Goal: Information Seeking & Learning: Get advice/opinions

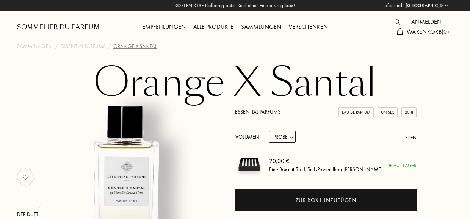
select select "DE"
click at [30, 47] on div "Sammlungen" at bounding box center [35, 46] width 36 height 8
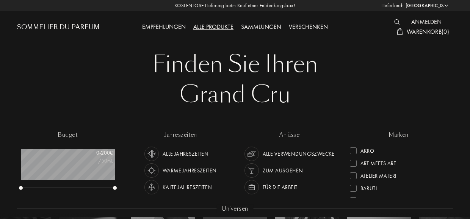
select select "DE"
click at [154, 172] on img at bounding box center [151, 170] width 11 height 11
click at [256, 188] on img at bounding box center [251, 187] width 11 height 11
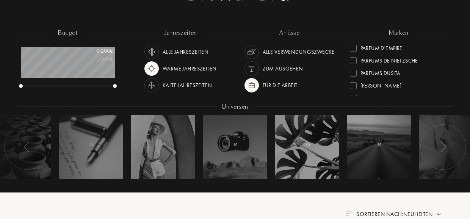
scroll to position [103, 0]
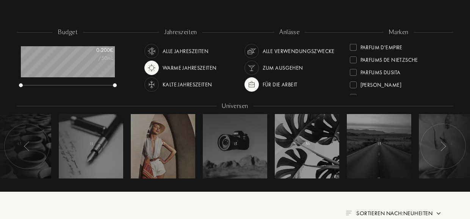
click at [167, 157] on div at bounding box center [163, 146] width 64 height 64
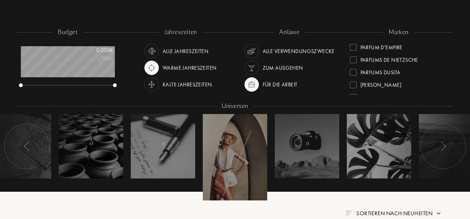
click at [222, 152] on div at bounding box center [235, 157] width 64 height 86
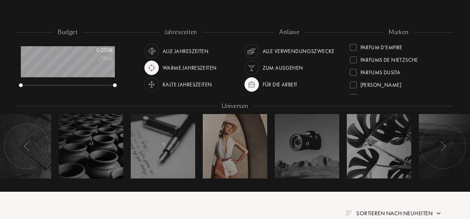
click at [222, 152] on div at bounding box center [235, 146] width 64 height 64
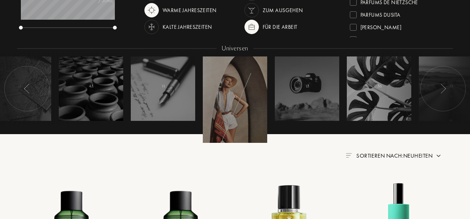
scroll to position [160, 0]
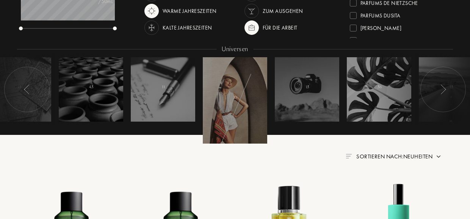
click at [440, 91] on div at bounding box center [442, 89] width 45 height 45
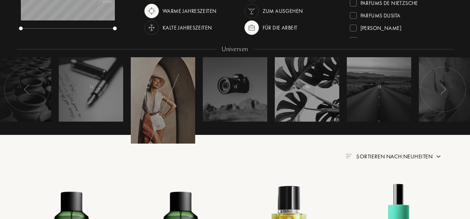
click at [440, 91] on div at bounding box center [442, 89] width 45 height 45
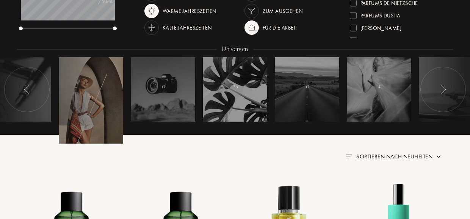
click at [444, 89] on img at bounding box center [443, 90] width 6 height 10
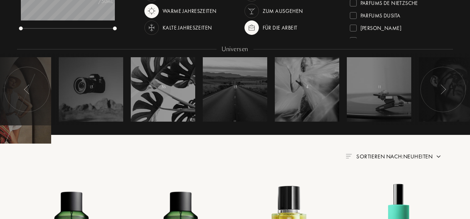
click at [444, 89] on img at bounding box center [443, 90] width 6 height 10
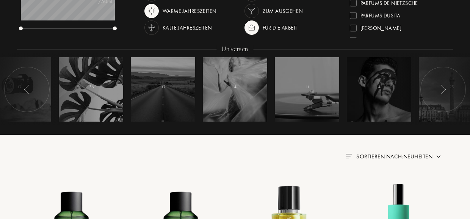
click at [444, 89] on img at bounding box center [443, 90] width 6 height 10
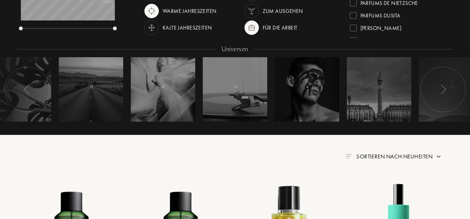
click at [444, 89] on img at bounding box center [443, 90] width 6 height 10
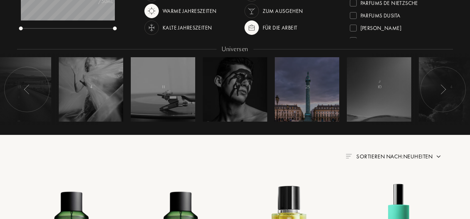
click at [308, 92] on div "25" at bounding box center [307, 89] width 4 height 9
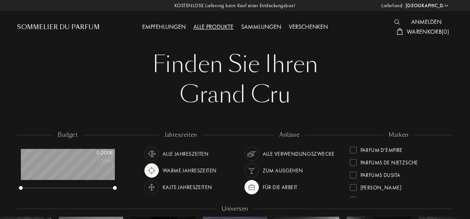
click at [249, 154] on img at bounding box center [251, 154] width 11 height 11
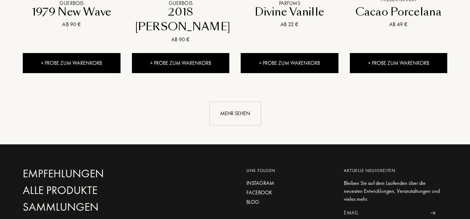
scroll to position [838, 0]
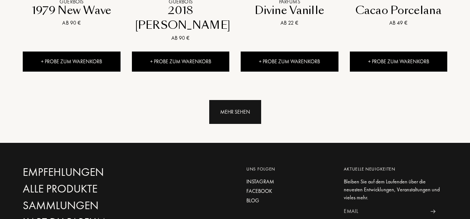
click at [237, 100] on div "Mehr sehen" at bounding box center [235, 112] width 52 height 24
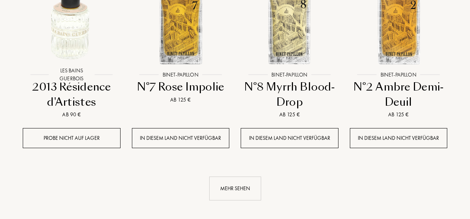
scroll to position [1570, 0]
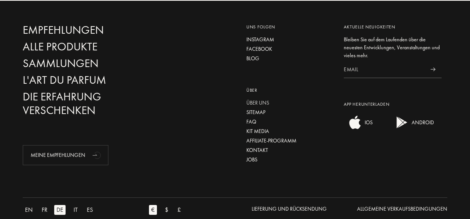
click at [255, 99] on div "Über uns" at bounding box center [289, 103] width 86 height 8
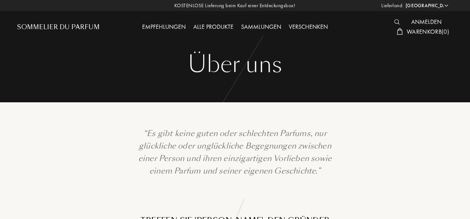
select select "DE"
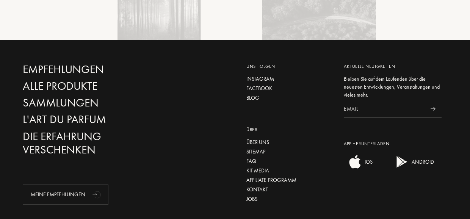
scroll to position [1232, 0]
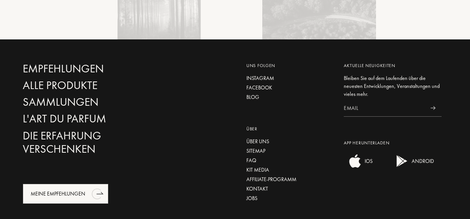
click at [67, 185] on div "Meine Empfehlungen" at bounding box center [66, 194] width 86 height 20
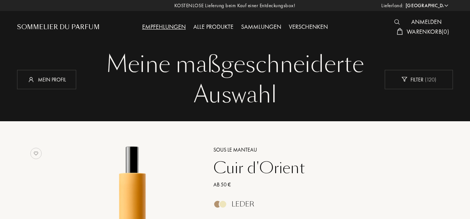
select select "DE"
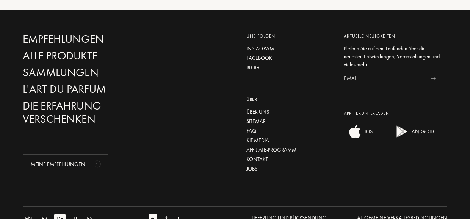
scroll to position [1989, 0]
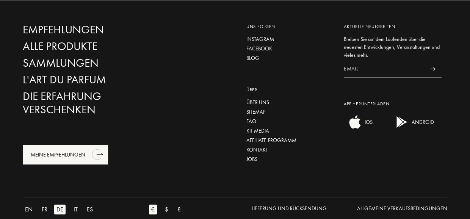
click at [69, 154] on div "Meine Empfehlungen" at bounding box center [66, 155] width 86 height 20
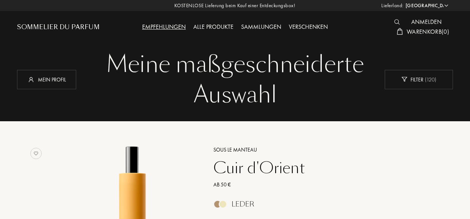
select select "DE"
click at [170, 27] on div "Empfehlungen" at bounding box center [163, 27] width 51 height 10
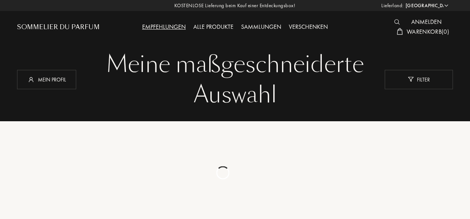
select select "DE"
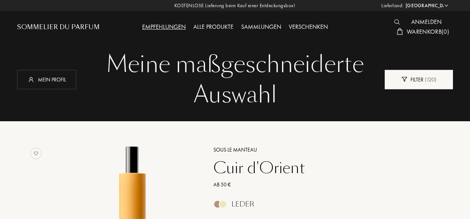
click at [415, 83] on div "Filter ( 120 )" at bounding box center [419, 79] width 68 height 19
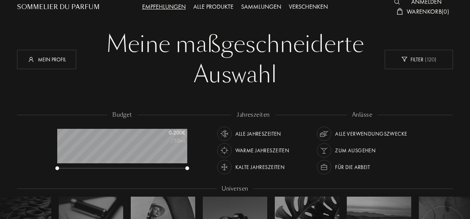
scroll to position [22, 0]
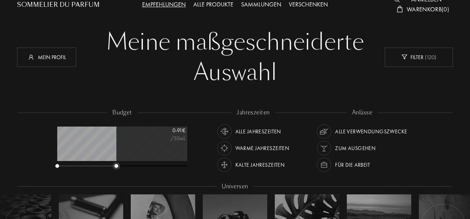
drag, startPoint x: 187, startPoint y: 167, endPoint x: 116, endPoint y: 169, distance: 70.9
click at [116, 169] on div at bounding box center [122, 166] width 130 height 5
drag, startPoint x: 116, startPoint y: 169, endPoint x: 110, endPoint y: 169, distance: 6.4
click at [110, 169] on div at bounding box center [122, 166] width 130 height 5
drag, startPoint x: 118, startPoint y: 168, endPoint x: 111, endPoint y: 168, distance: 6.4
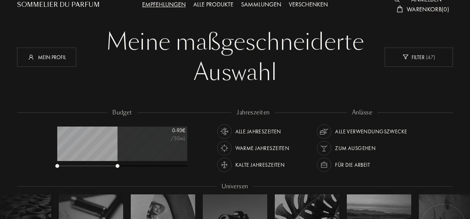
click at [111, 168] on div at bounding box center [122, 166] width 130 height 5
click at [115, 168] on div at bounding box center [122, 166] width 130 height 5
click at [113, 168] on div at bounding box center [122, 166] width 130 height 5
click at [225, 151] on img at bounding box center [224, 148] width 11 height 11
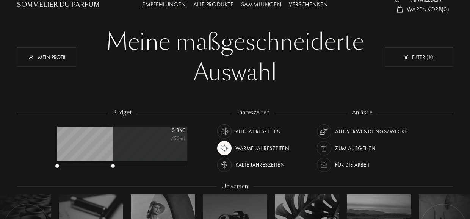
click at [322, 164] on img at bounding box center [324, 165] width 11 height 11
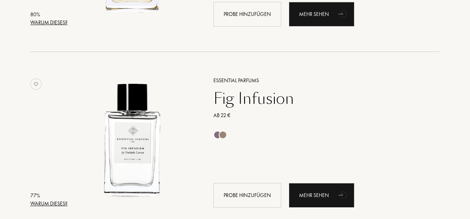
scroll to position [788, 0]
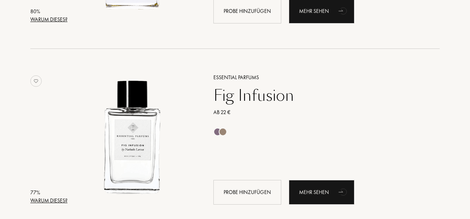
click at [262, 96] on div "Fig Infusion" at bounding box center [318, 95] width 221 height 18
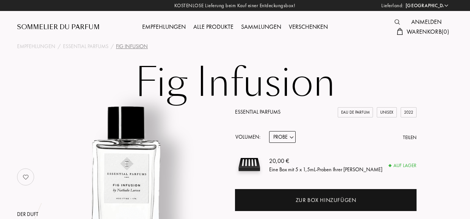
select select "DE"
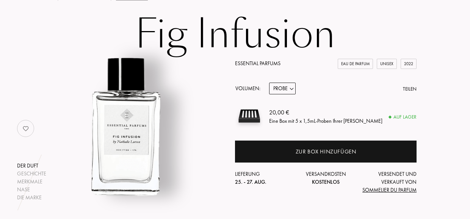
scroll to position [50, 0]
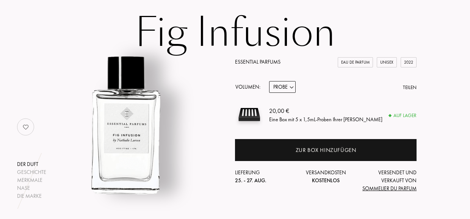
click at [292, 83] on select "Probe 10mL 100mL 150mL" at bounding box center [282, 87] width 27 height 12
select select "2"
click option "100mL" at bounding box center [0, 0] width 0 height 0
select select "2"
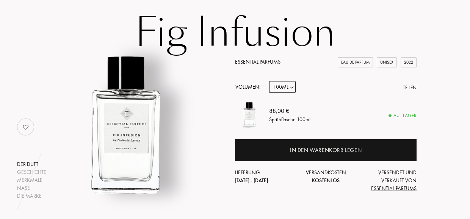
select select "0"
click option "Probe" at bounding box center [0, 0] width 0 height 0
select select "0"
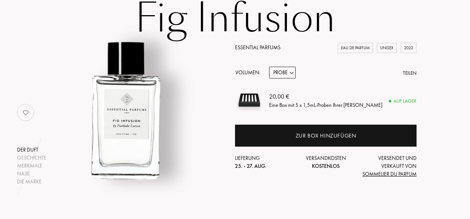
scroll to position [0, 0]
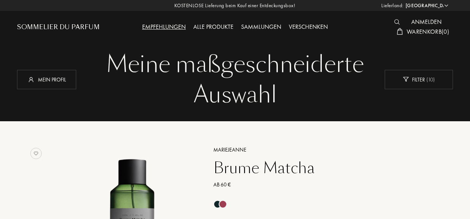
select select "DE"
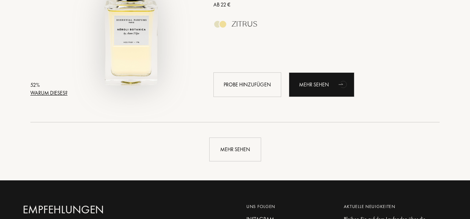
scroll to position [1822, 0]
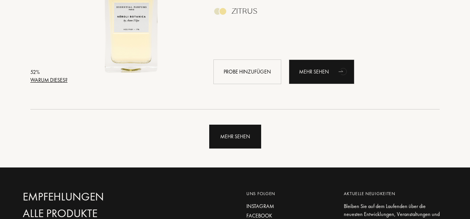
click at [231, 142] on div "Mehr sehen" at bounding box center [235, 137] width 52 height 24
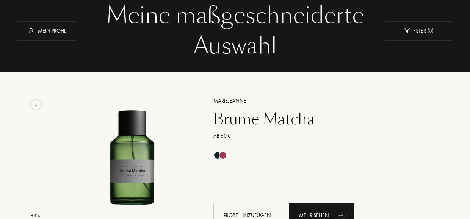
scroll to position [0, 0]
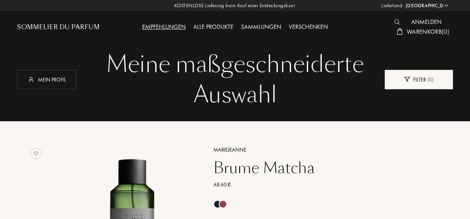
click at [413, 77] on div "Filter ( 0 )" at bounding box center [419, 79] width 68 height 19
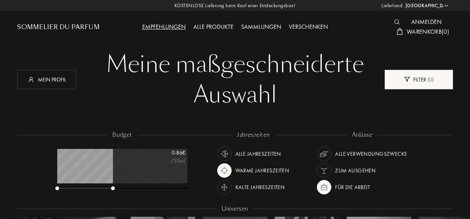
scroll to position [38, 130]
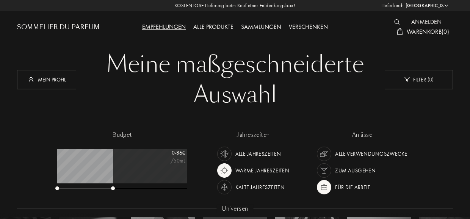
click at [324, 169] on img at bounding box center [324, 170] width 11 height 11
click at [415, 195] on div "anlässe Alle Verwendungszwecke Zum Ausgehen Für die Arbeit" at bounding box center [362, 165] width 109 height 68
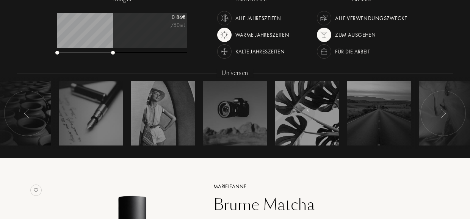
scroll to position [134, 0]
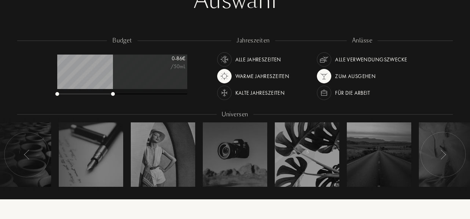
scroll to position [94, 0]
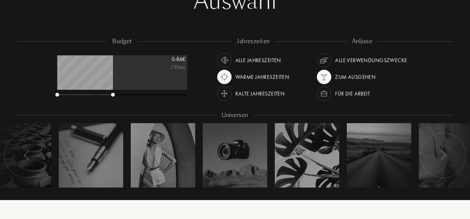
click at [443, 161] on div at bounding box center [442, 155] width 45 height 45
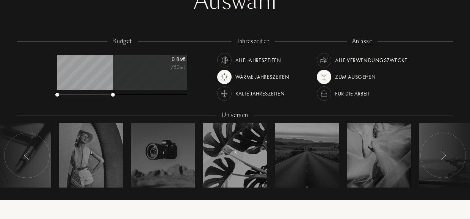
click at [443, 161] on div at bounding box center [442, 155] width 45 height 45
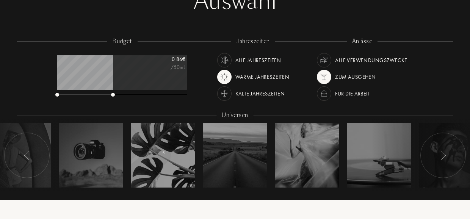
click at [443, 161] on div at bounding box center [442, 155] width 45 height 45
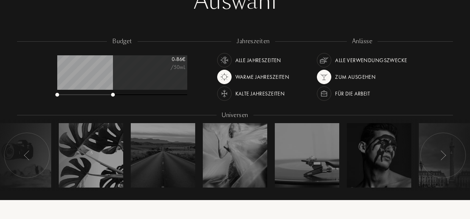
click at [443, 161] on div at bounding box center [442, 155] width 45 height 45
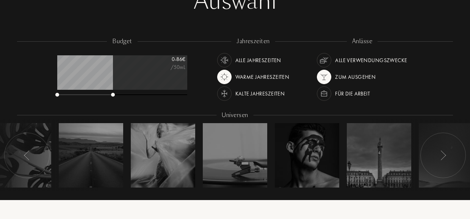
click at [443, 161] on div at bounding box center [442, 155] width 45 height 45
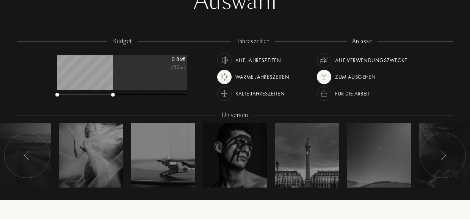
click at [443, 161] on div at bounding box center [442, 155] width 45 height 45
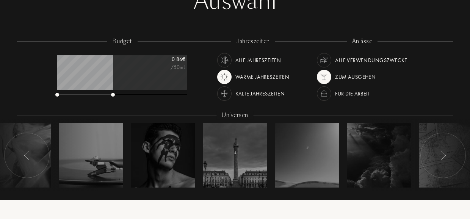
click at [443, 161] on div at bounding box center [442, 155] width 45 height 45
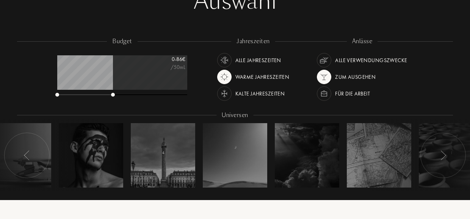
click at [443, 161] on div at bounding box center [442, 155] width 45 height 45
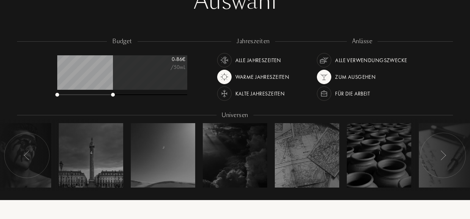
click at [443, 161] on div at bounding box center [442, 155] width 45 height 45
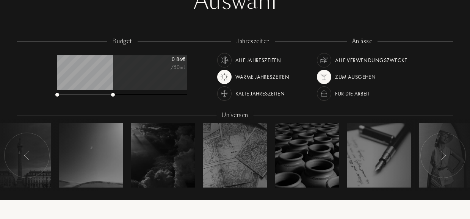
click at [443, 161] on div at bounding box center [442, 155] width 45 height 45
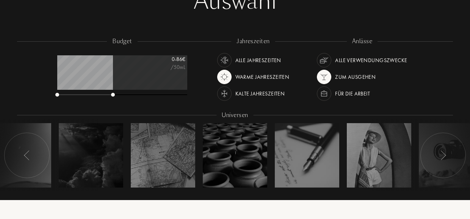
click at [443, 161] on div at bounding box center [442, 155] width 45 height 45
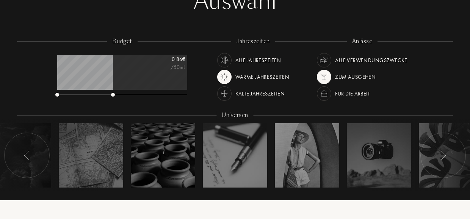
click at [443, 161] on div at bounding box center [442, 155] width 45 height 45
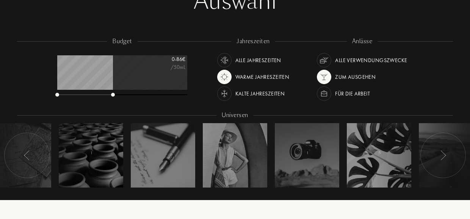
click at [385, 169] on div at bounding box center [428, 155] width 114 height 72
click at [381, 163] on div at bounding box center [428, 155] width 114 height 72
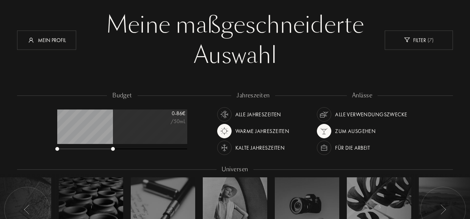
scroll to position [25, 0]
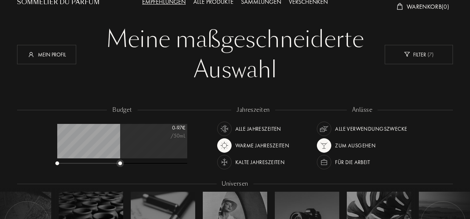
drag, startPoint x: 114, startPoint y: 165, endPoint x: 121, endPoint y: 165, distance: 6.1
click at [121, 165] on div at bounding box center [122, 163] width 130 height 5
click at [116, 164] on div at bounding box center [122, 163] width 130 height 5
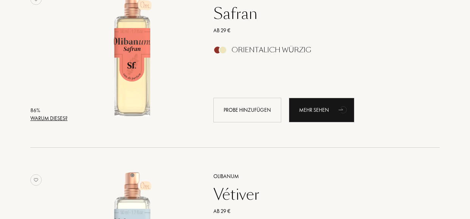
scroll to position [2176, 0]
